Goal: Transaction & Acquisition: Download file/media

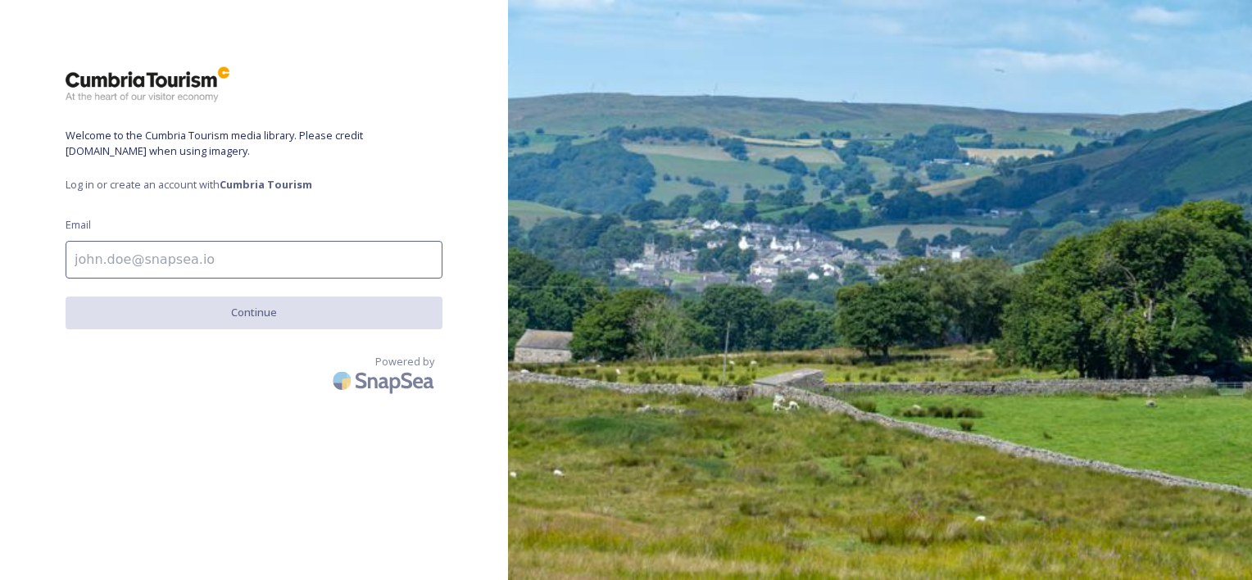
click at [249, 256] on input at bounding box center [254, 260] width 377 height 38
type input "[PERSON_NAME][EMAIL_ADDRESS][PERSON_NAME][DOMAIN_NAME]"
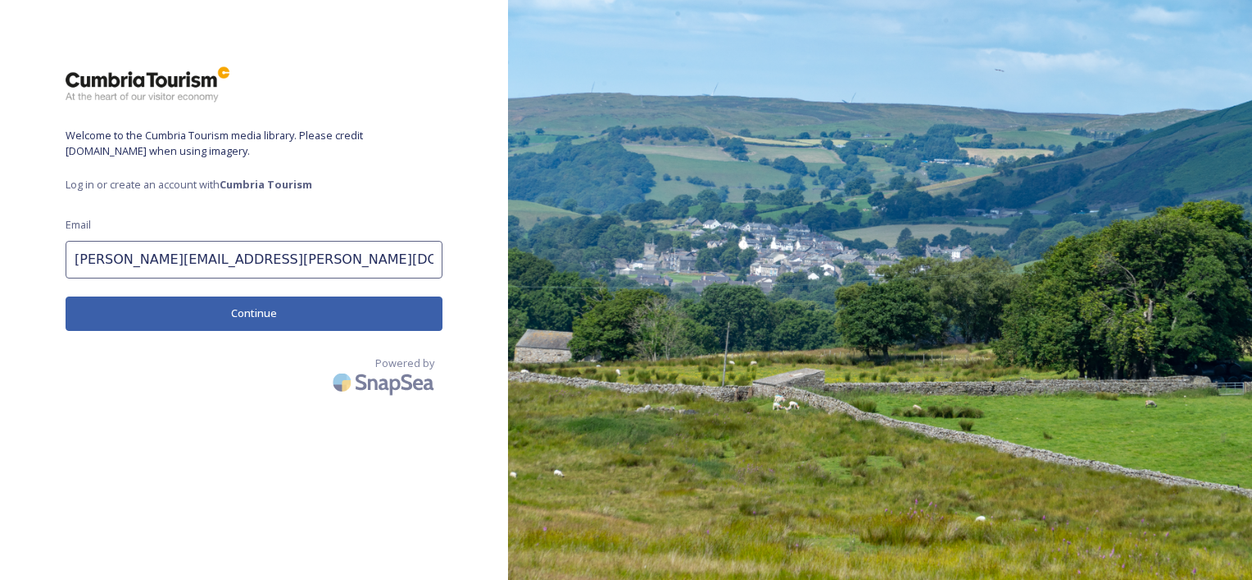
click at [262, 315] on button "Continue" at bounding box center [254, 314] width 377 height 34
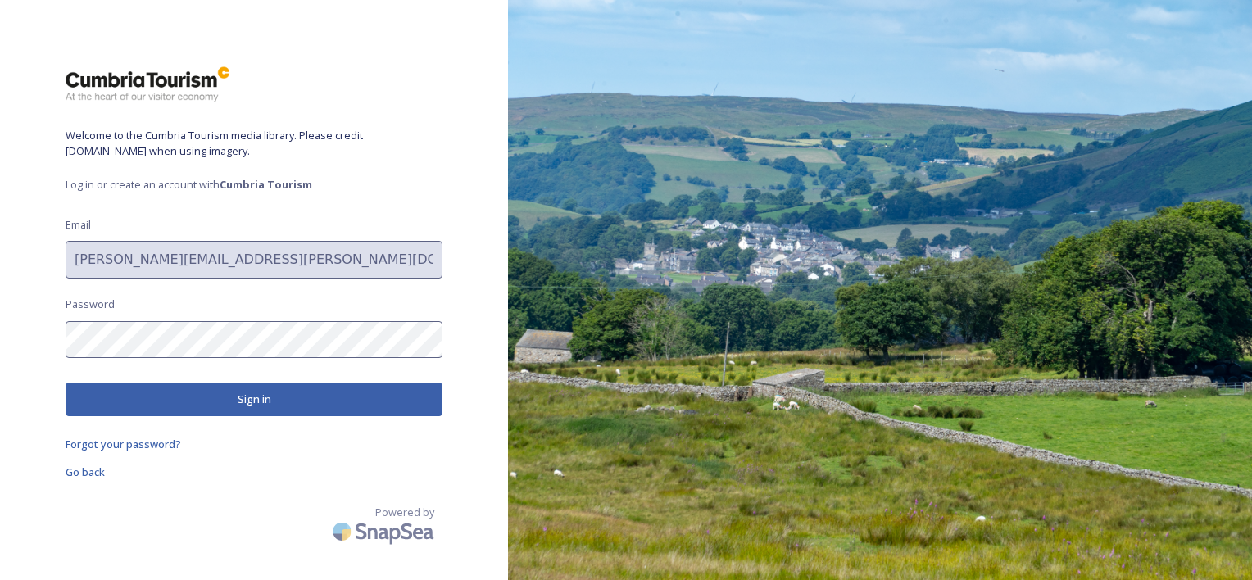
click at [265, 400] on button "Sign in" at bounding box center [254, 400] width 377 height 34
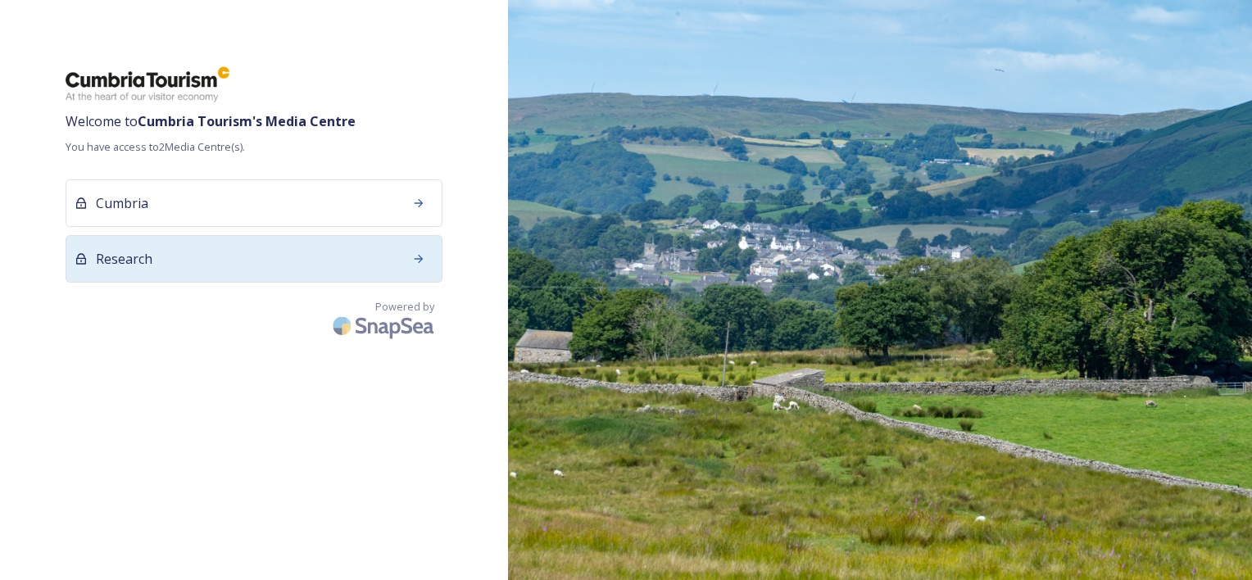
click at [338, 272] on div "Research" at bounding box center [254, 259] width 377 height 48
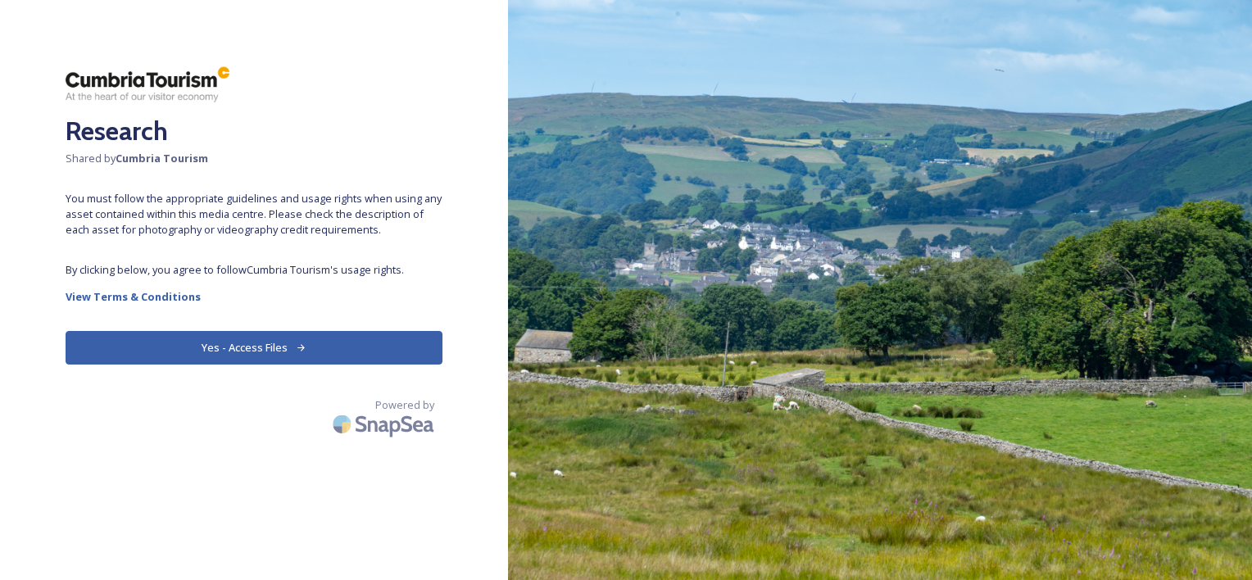
click at [333, 347] on button "Yes - Access Files" at bounding box center [254, 348] width 377 height 34
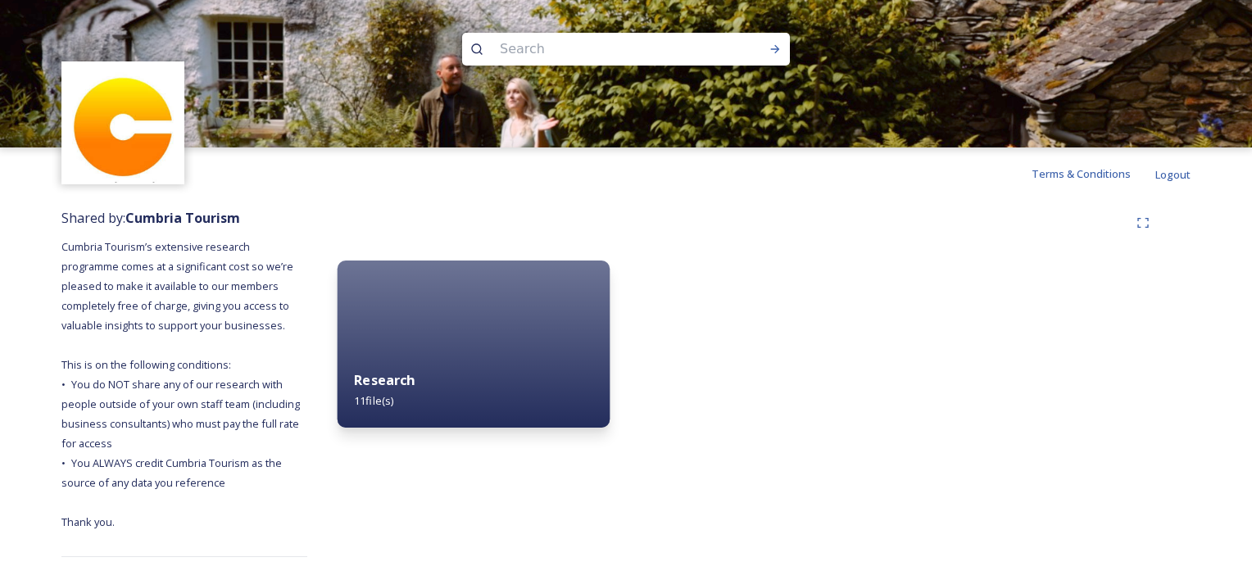
click at [383, 389] on strong "Research" at bounding box center [384, 380] width 61 height 18
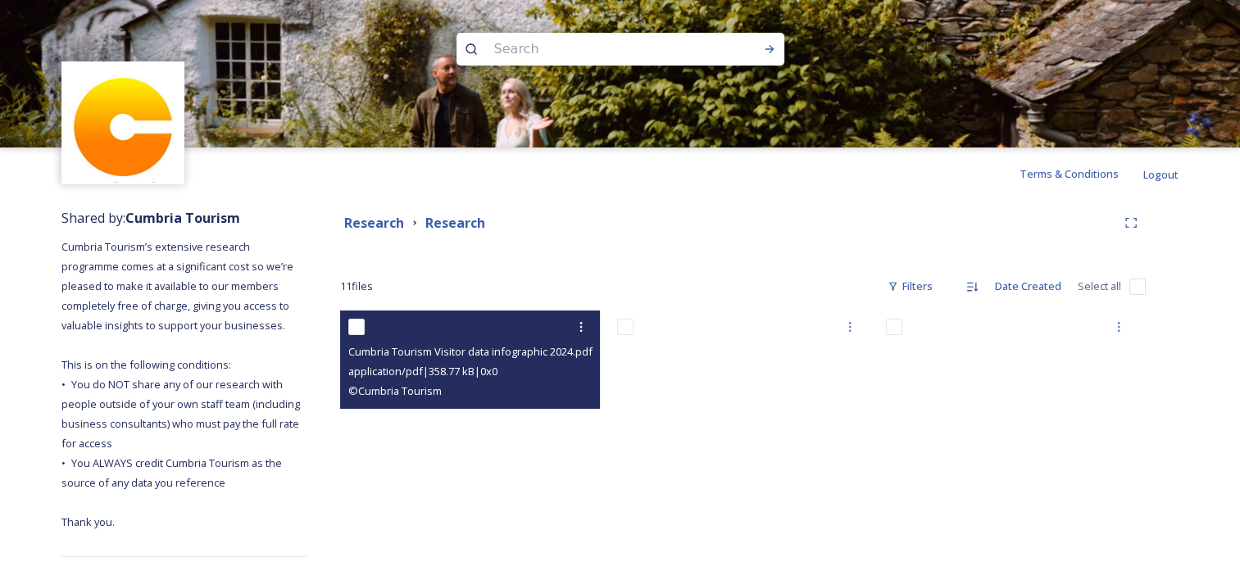
click at [479, 351] on span "Cumbria Tourism Visitor data infographic 2024.pdf" at bounding box center [470, 351] width 244 height 15
click at [580, 324] on icon at bounding box center [580, 326] width 13 height 13
click at [573, 366] on span "View File" at bounding box center [558, 363] width 43 height 16
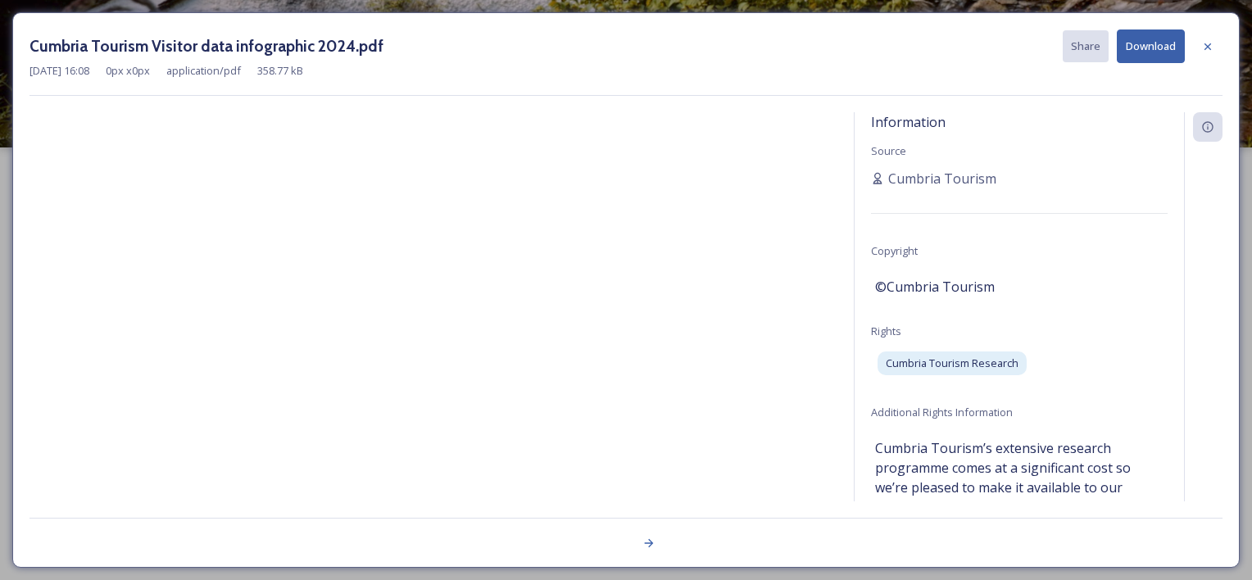
click at [1148, 57] on button "Download" at bounding box center [1151, 46] width 68 height 34
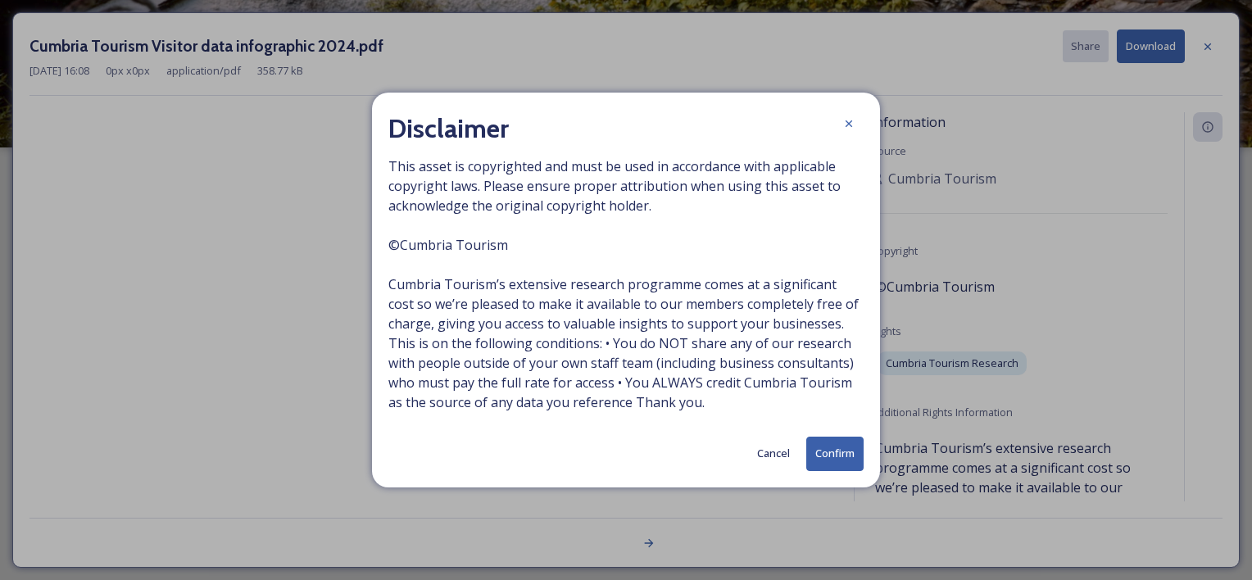
click at [831, 460] on button "Confirm" at bounding box center [834, 454] width 57 height 34
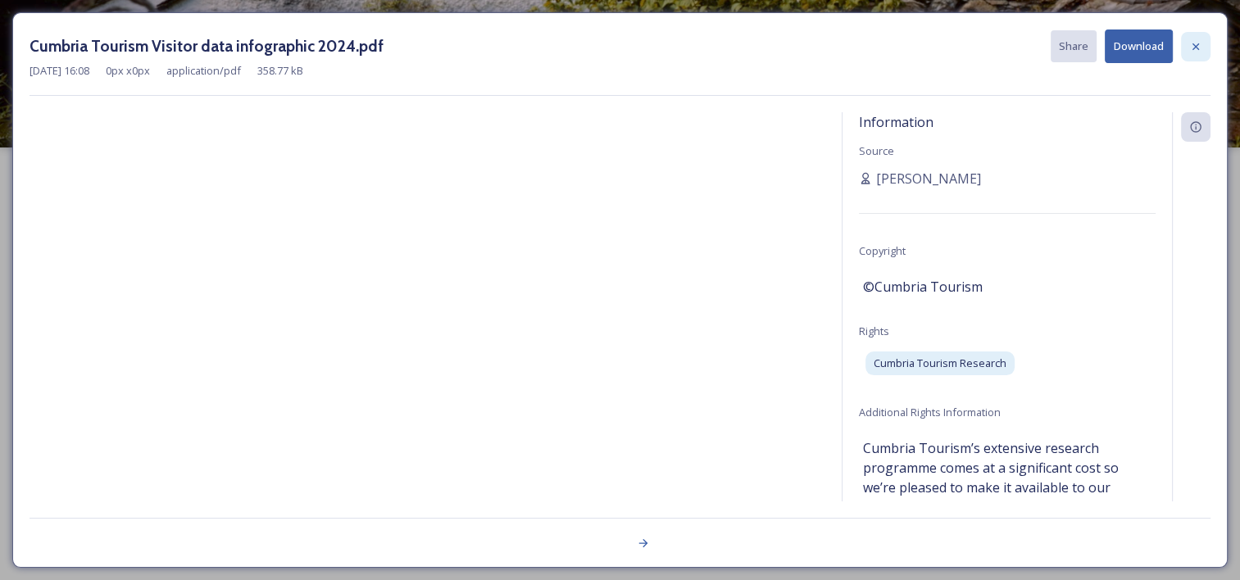
click at [1191, 44] on icon at bounding box center [1195, 46] width 13 height 13
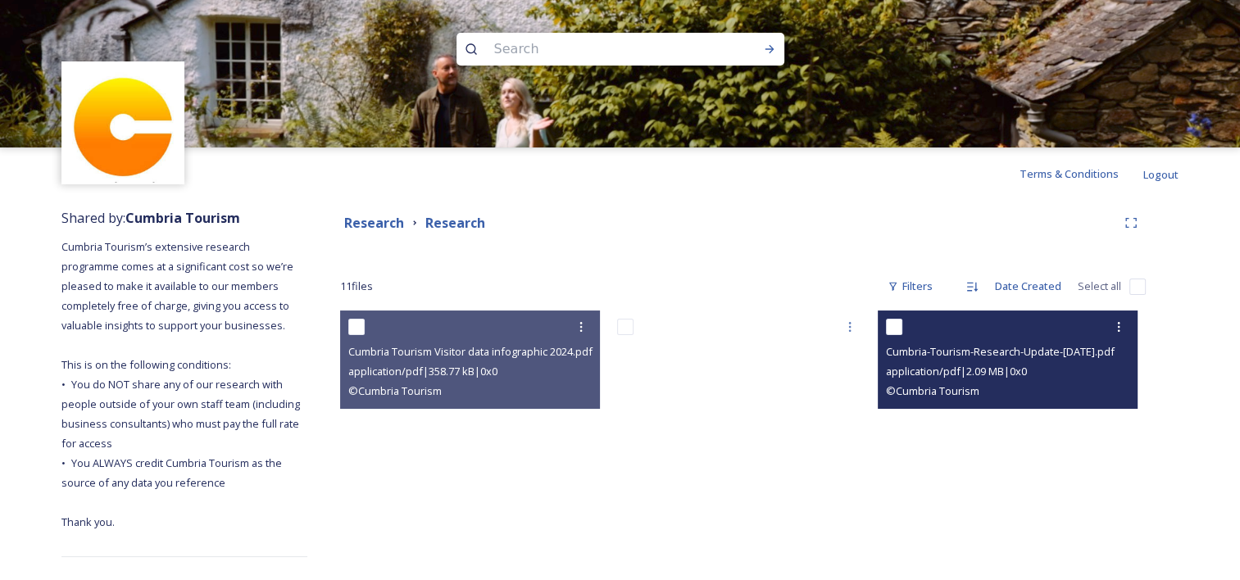
click at [898, 333] on input "checkbox" at bounding box center [894, 327] width 16 height 16
checkbox input "true"
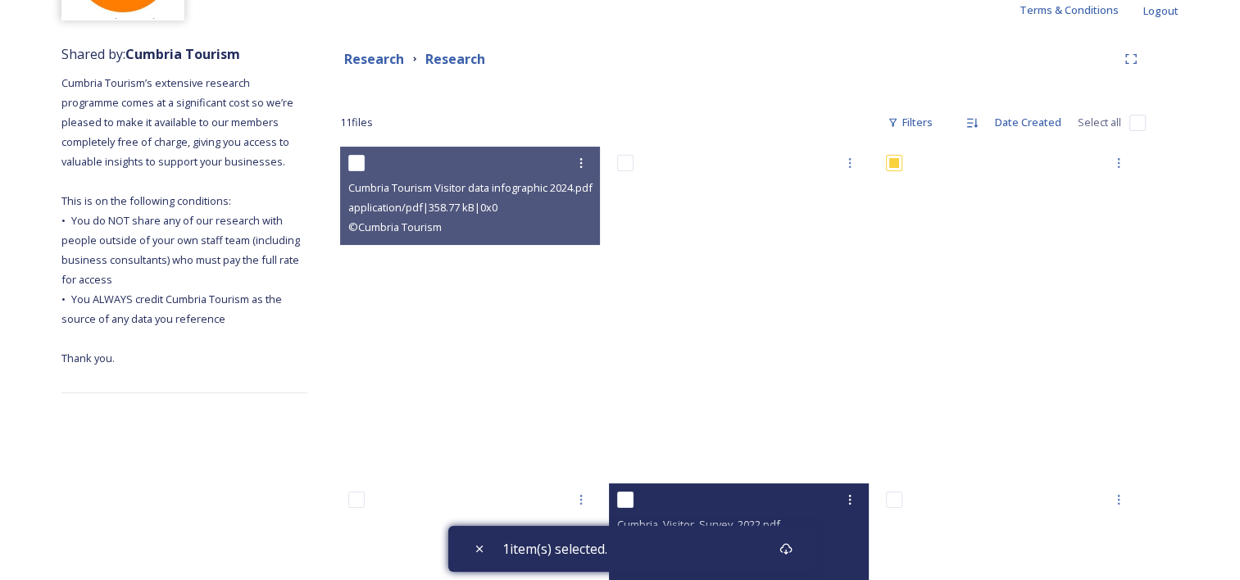
scroll to position [328, 0]
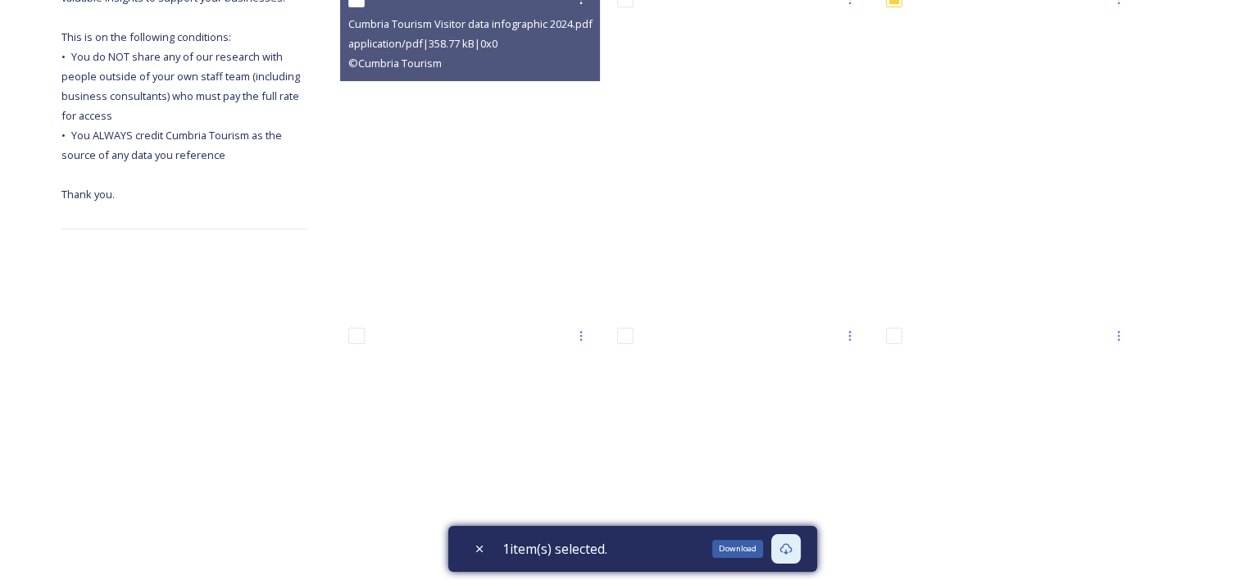
click at [790, 547] on icon at bounding box center [785, 548] width 13 height 13
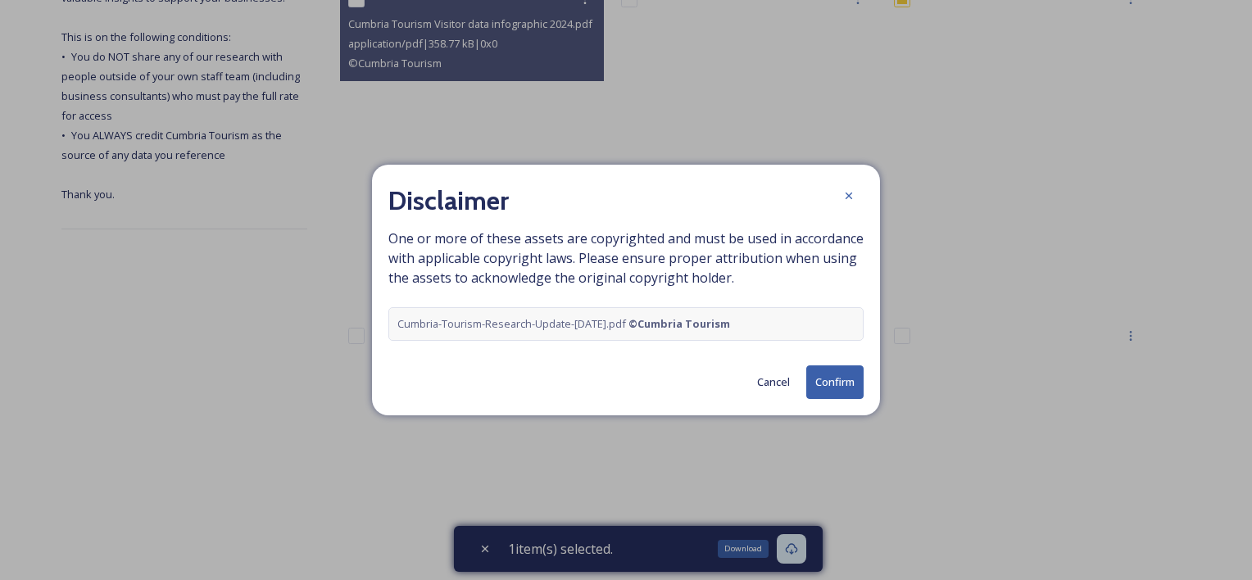
click at [823, 380] on button "Confirm" at bounding box center [834, 382] width 57 height 34
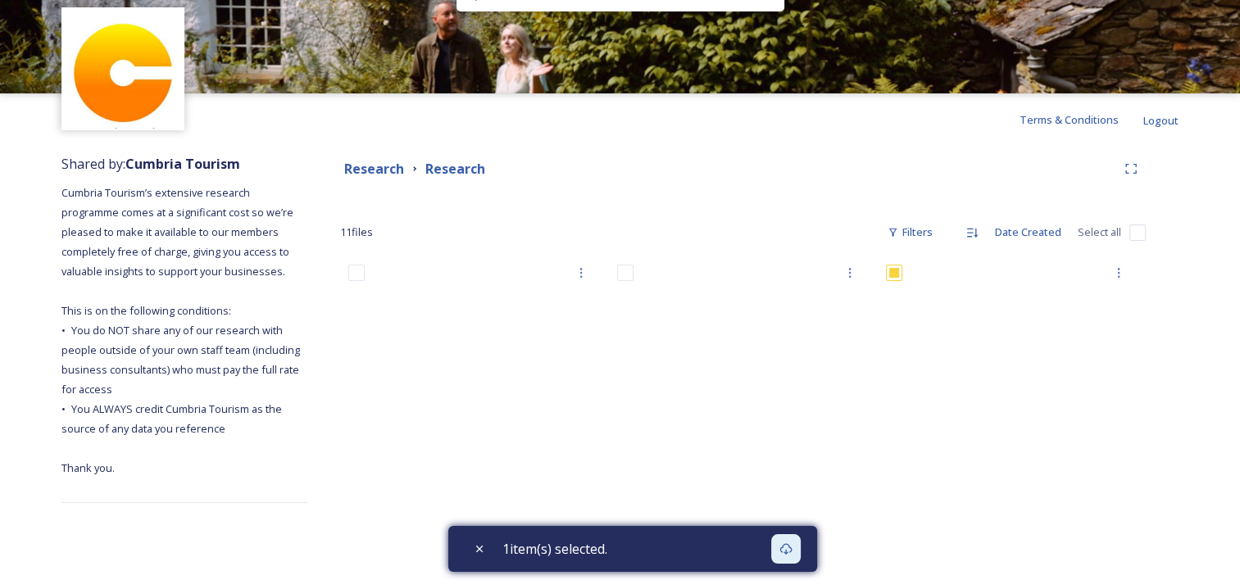
scroll to position [0, 0]
